Goal: Check status: Check status

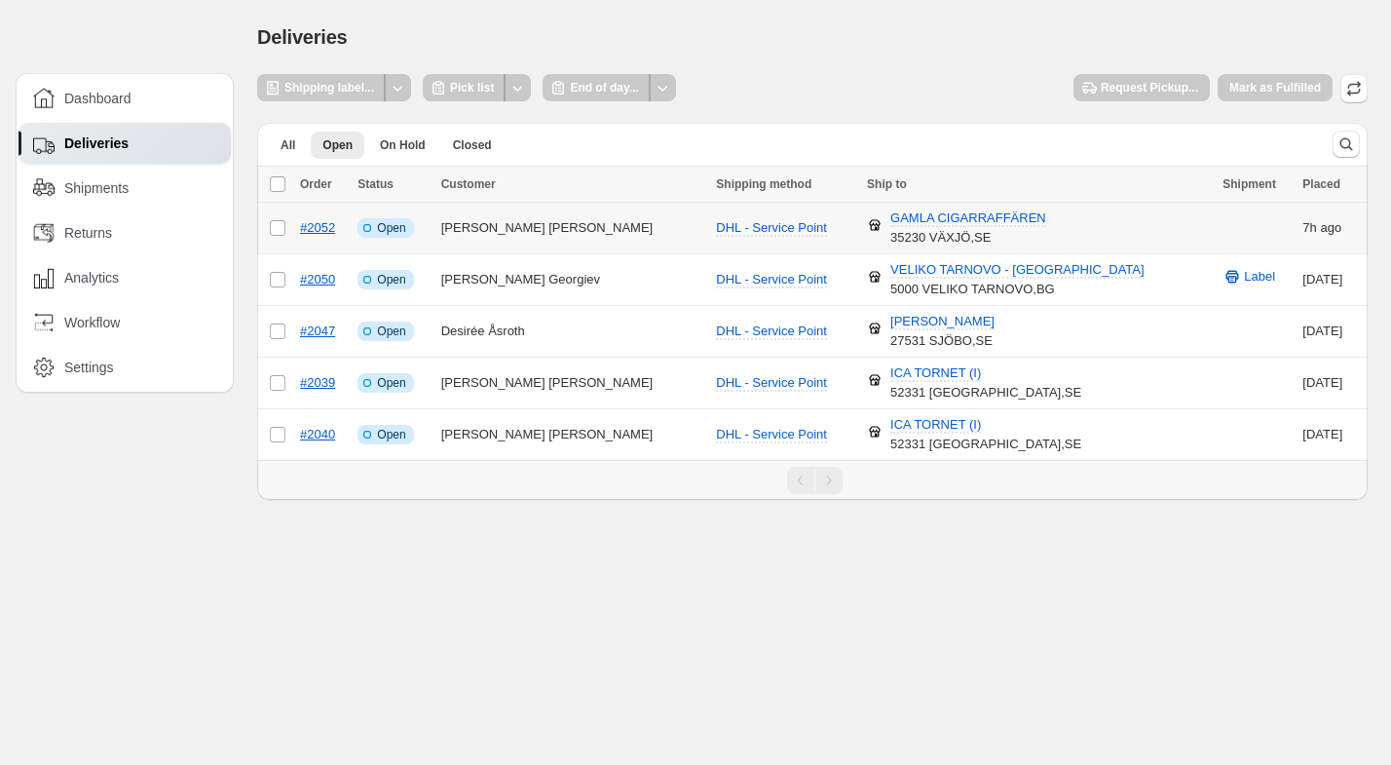
click at [405, 230] on span "Open" at bounding box center [391, 228] width 28 height 16
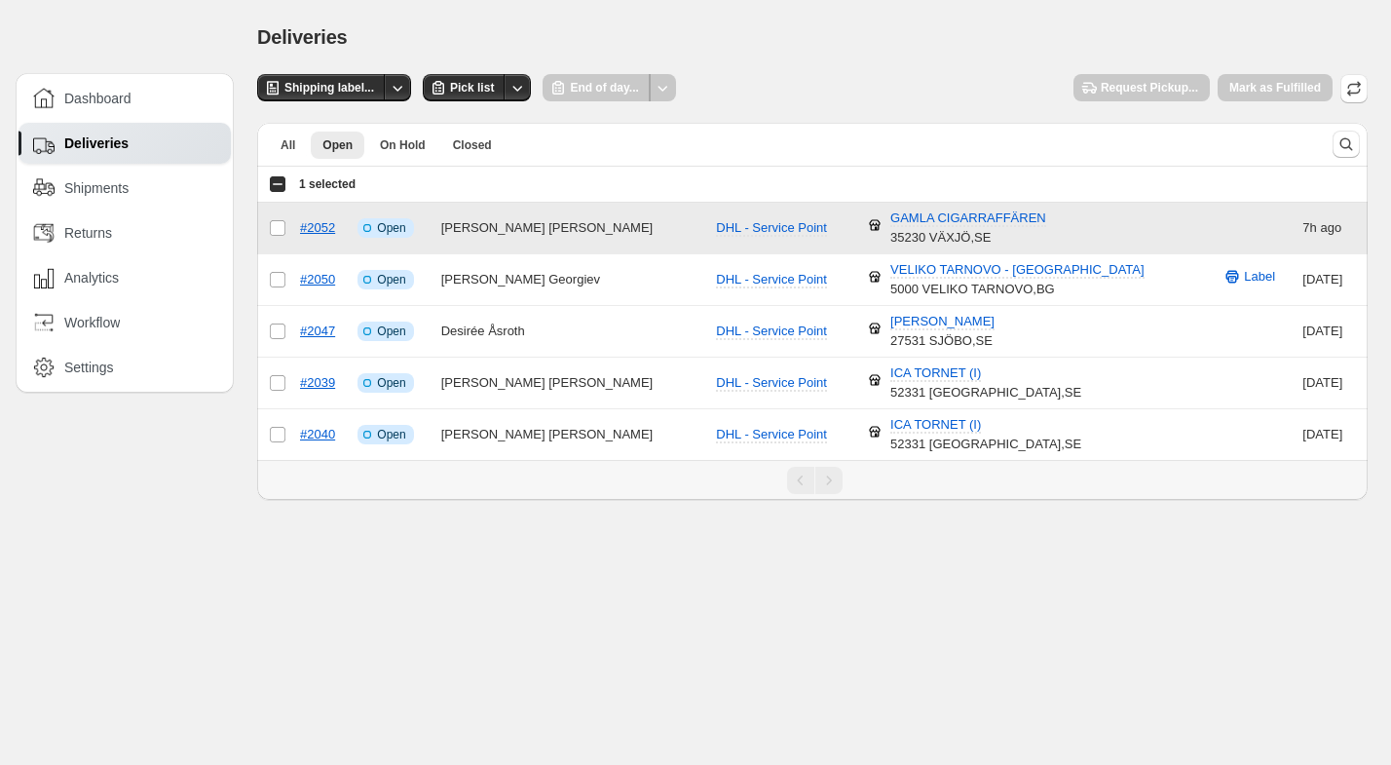
click at [405, 230] on span "Open" at bounding box center [391, 228] width 28 height 16
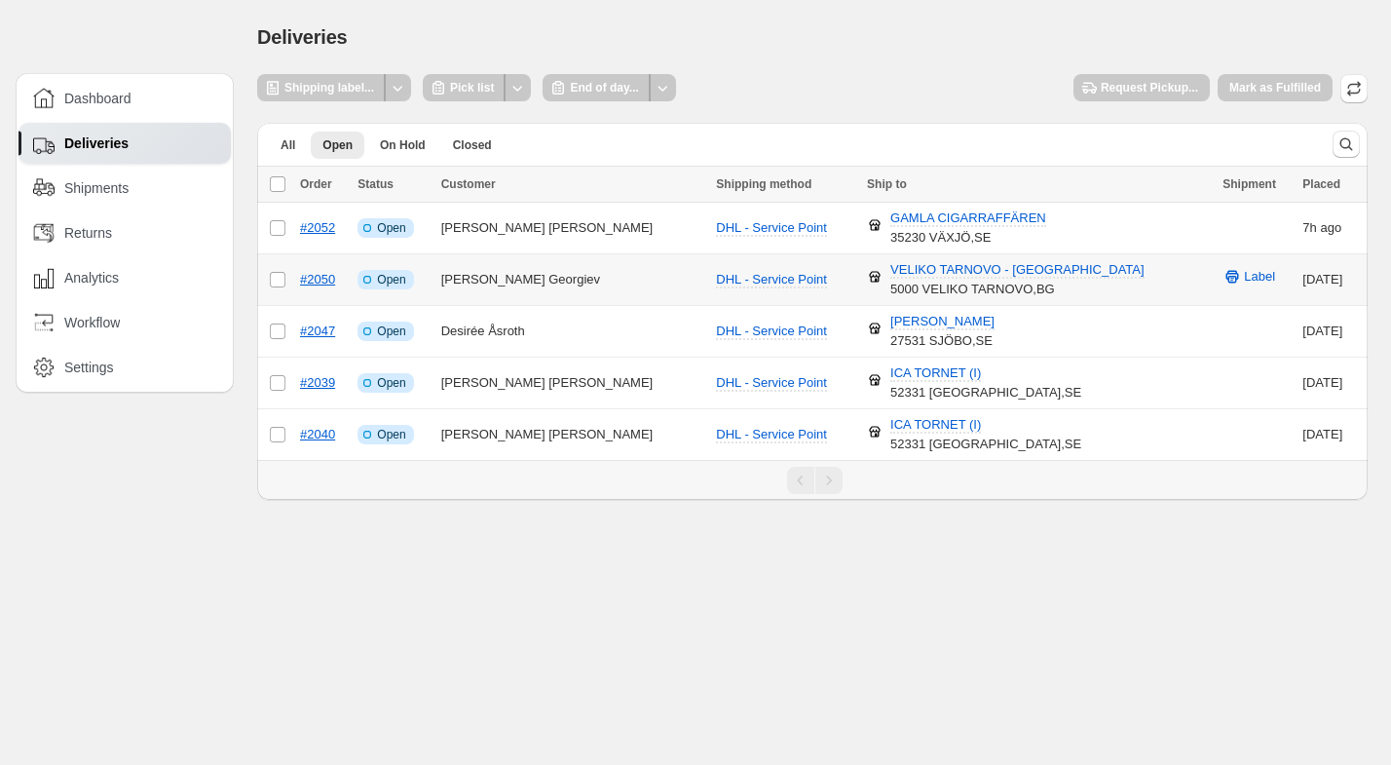
click at [405, 280] on span "Open" at bounding box center [391, 280] width 28 height 16
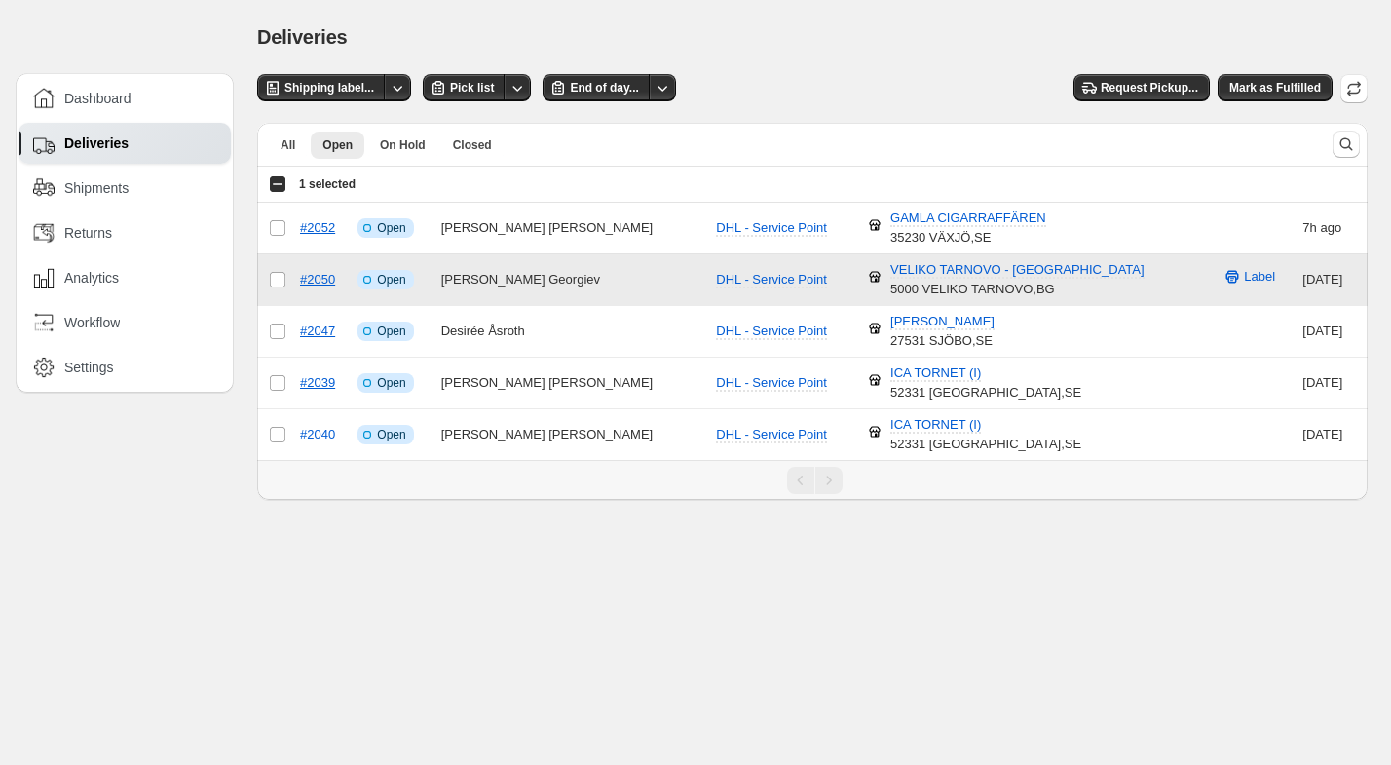
click at [405, 280] on span "Open" at bounding box center [391, 280] width 28 height 16
